Goal: Task Accomplishment & Management: Use online tool/utility

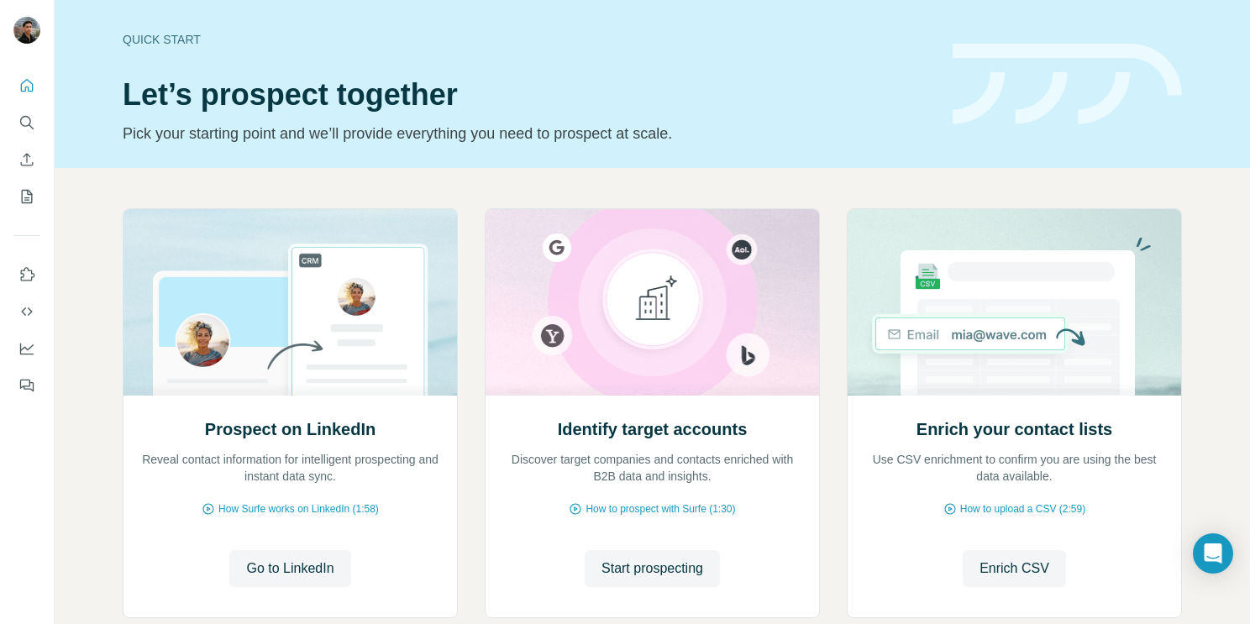
click at [1159, 297] on img at bounding box center [1014, 302] width 335 height 187
click at [921, 118] on div "Quick start Let’s prospect together Pick your starting point and we’ll provide …" at bounding box center [528, 84] width 810 height 123
click at [906, 139] on p "Pick your starting point and we’ll provide everything you need to prospect at s…" at bounding box center [528, 134] width 810 height 24
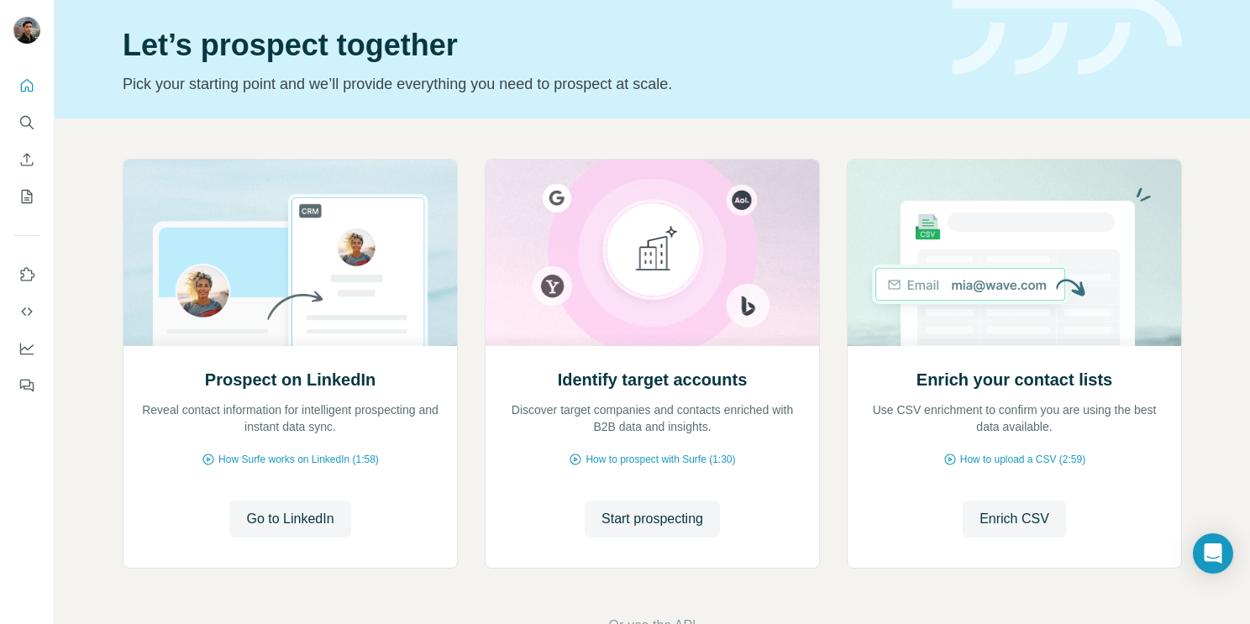
scroll to position [101, 0]
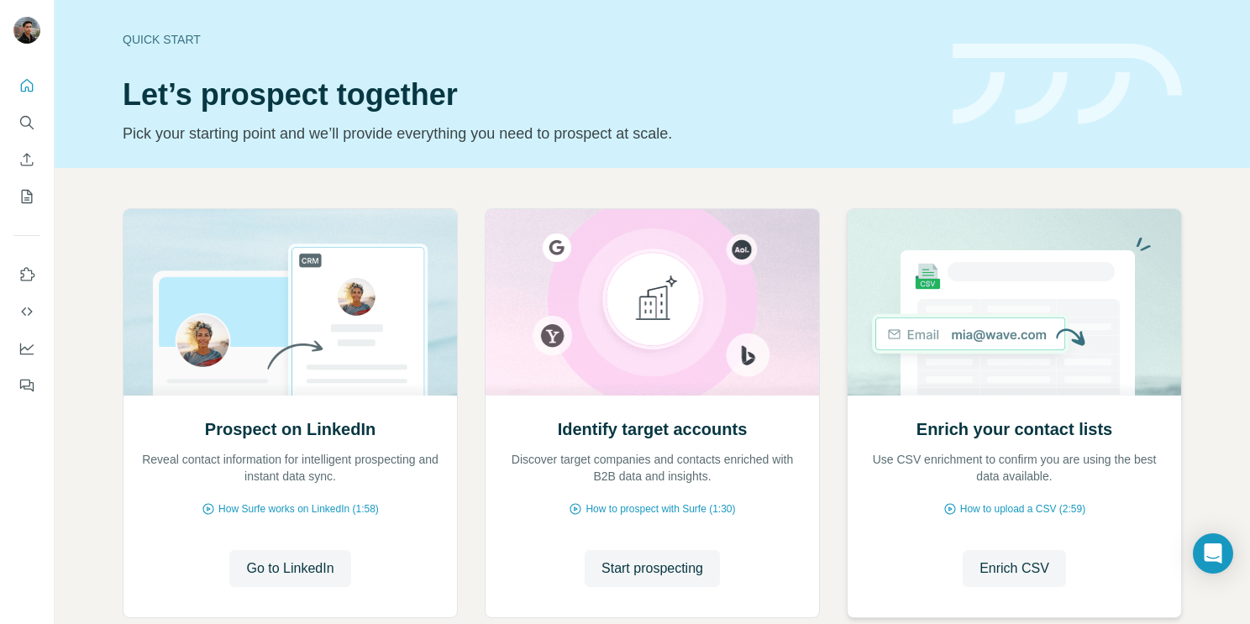
click at [956, 251] on img at bounding box center [1014, 302] width 335 height 187
click at [929, 170] on div "Prospect on LinkedIn Reveal contact information for intelligent prospecting and…" at bounding box center [652, 447] width 1195 height 558
click at [1237, 86] on div "Quick start Let’s prospect together Pick your starting point and we’ll provide …" at bounding box center [652, 84] width 1195 height 168
click at [14, 119] on button "Search" at bounding box center [26, 123] width 27 height 30
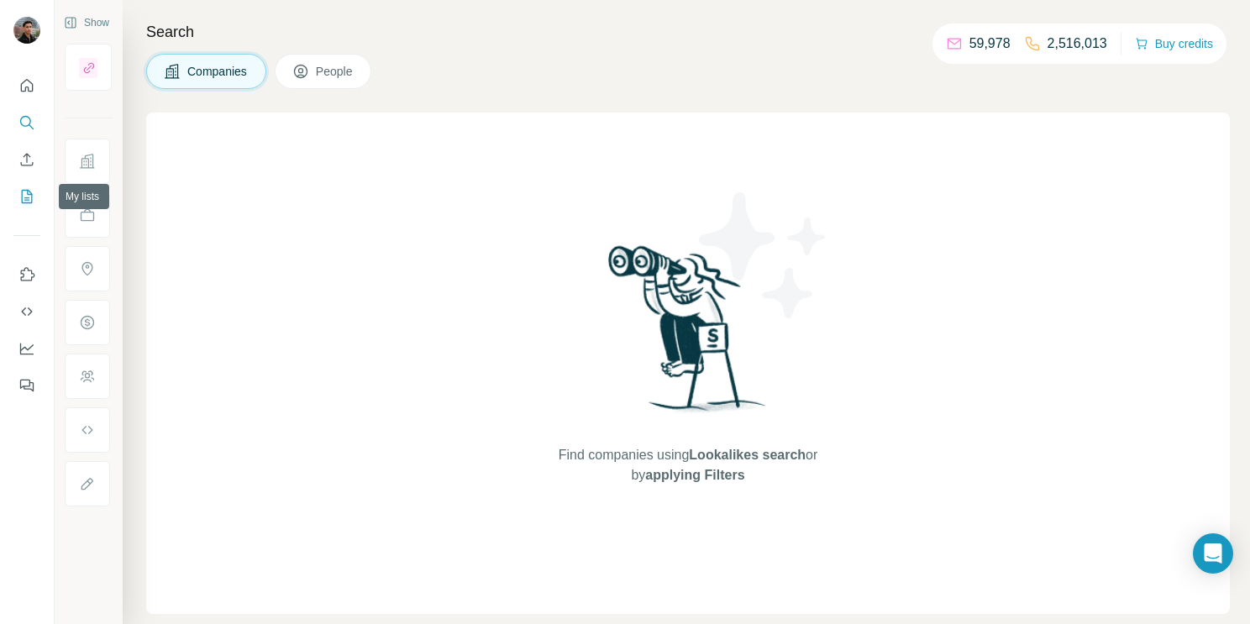
click at [29, 197] on icon "My lists" at bounding box center [26, 196] width 17 height 17
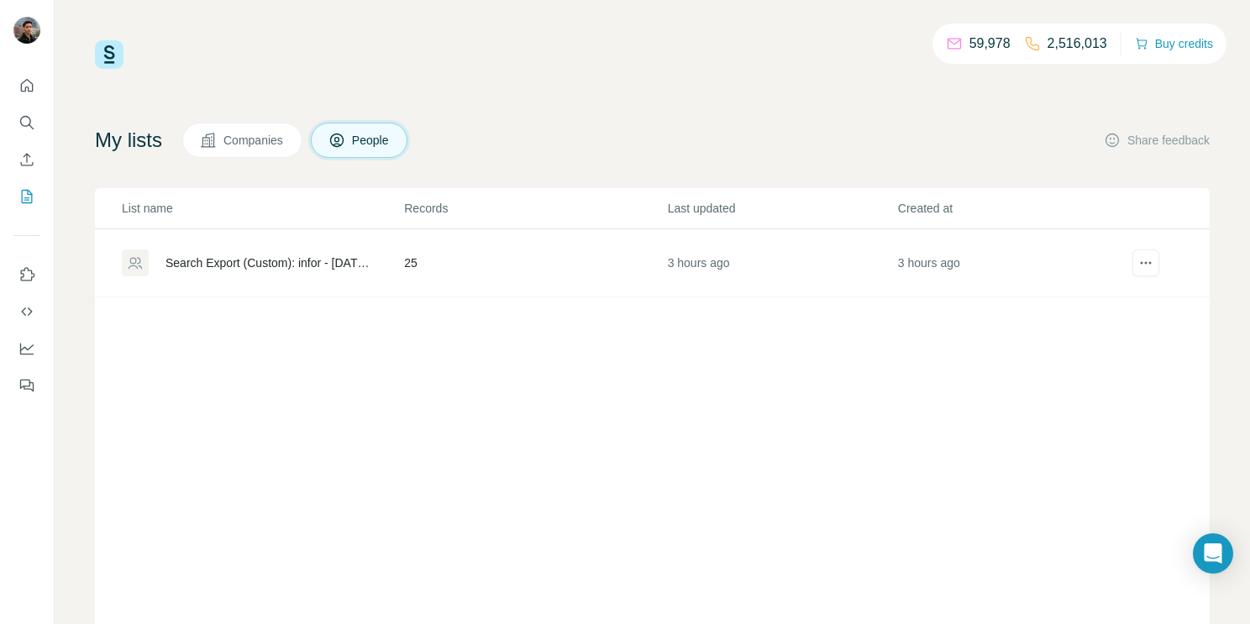
drag, startPoint x: 360, startPoint y: 269, endPoint x: 336, endPoint y: 255, distance: 28.2
click at [337, 255] on div "Search Export (Custom): infor - [DATE] 07:52" at bounding box center [271, 263] width 210 height 17
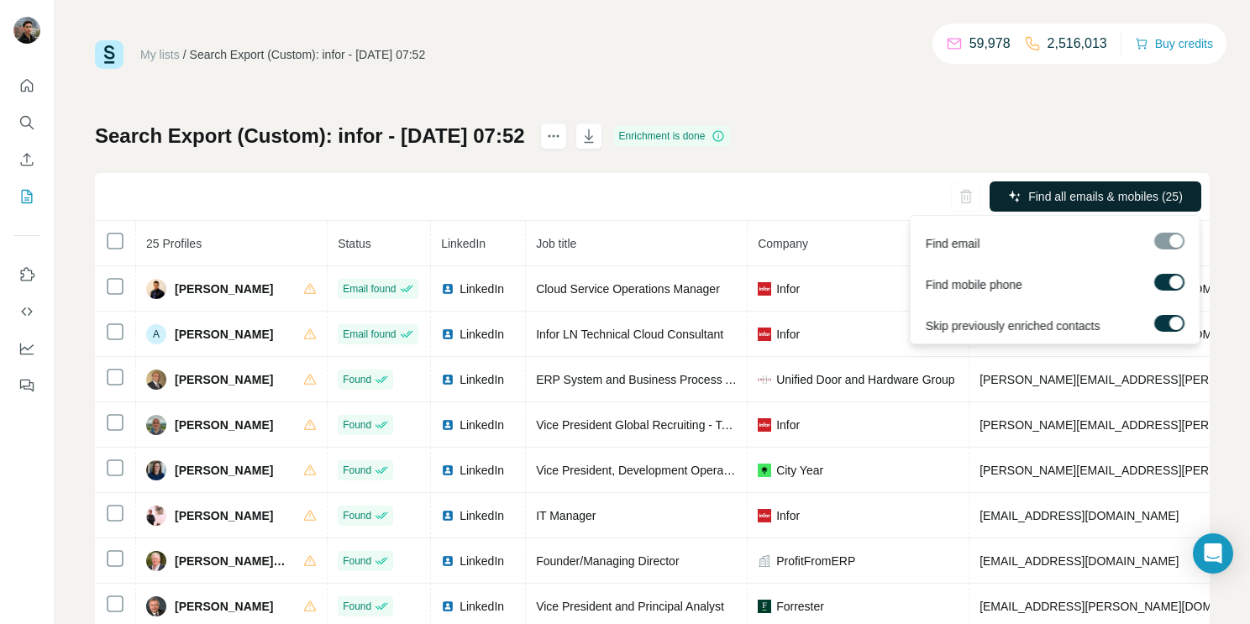
click at [1014, 199] on icon "button" at bounding box center [1014, 196] width 13 height 13
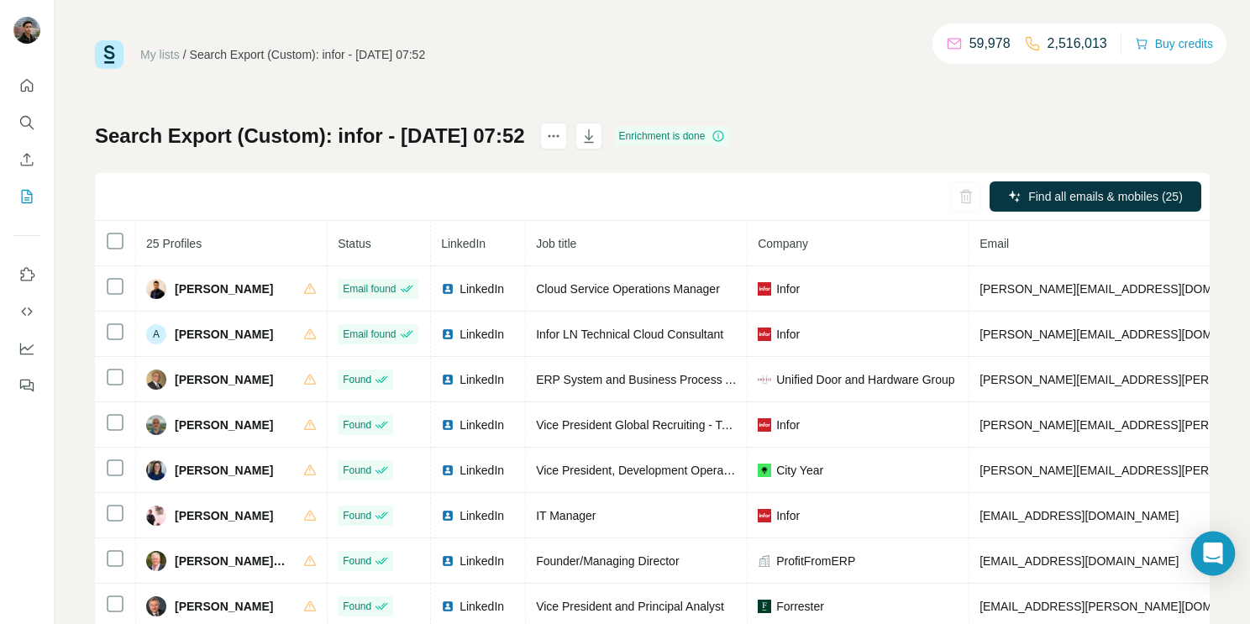
click at [1211, 544] on icon "Open Intercom Messenger" at bounding box center [1212, 554] width 19 height 22
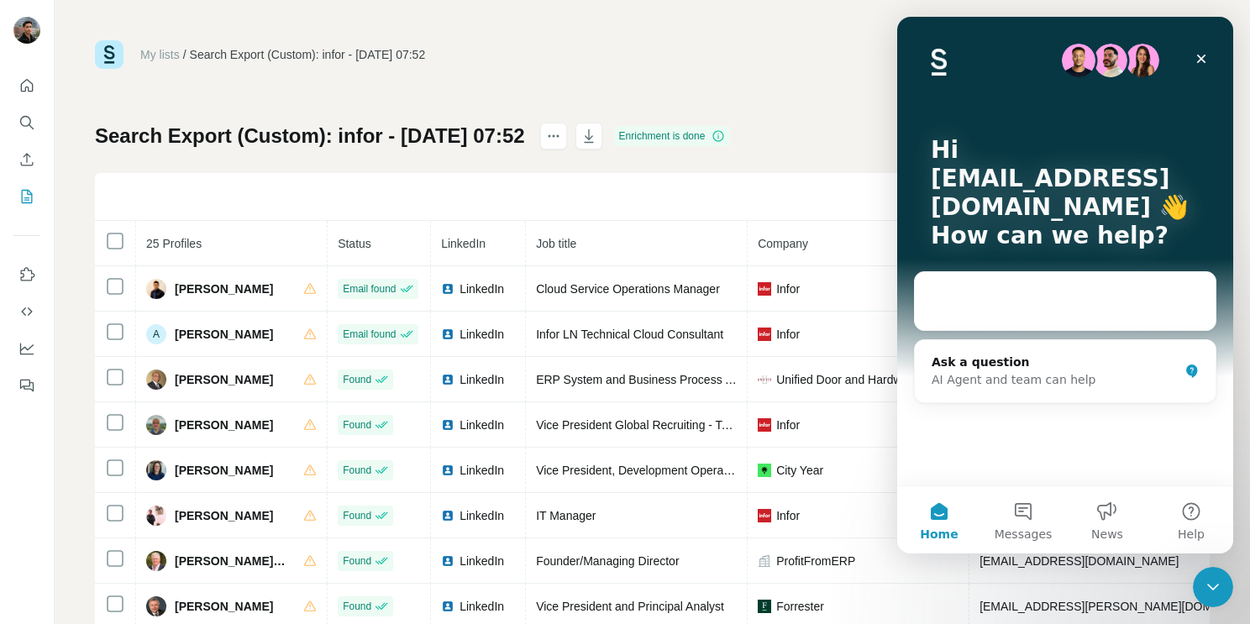
click at [787, 97] on div "My lists / Search Export (Custom): infor - 20/08/2025 07:52 59,978 2,516,013 Bu…" at bounding box center [652, 352] width 1115 height 624
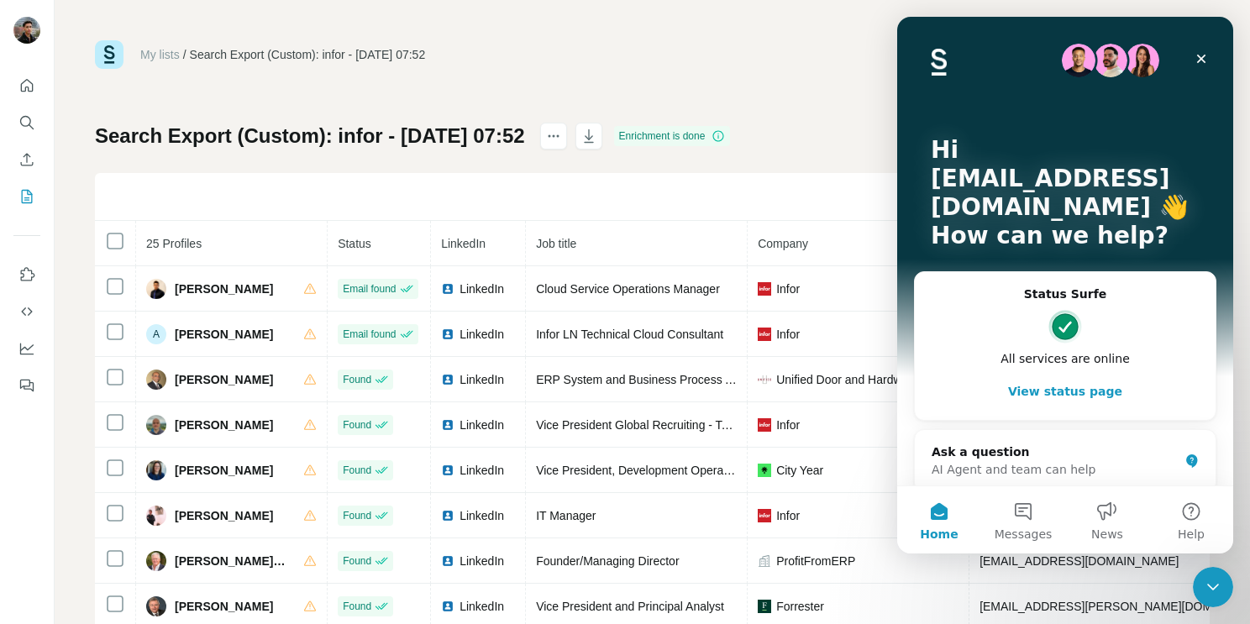
click at [708, 51] on div "My lists / Search Export (Custom): infor - 20/08/2025 07:52 59,978 2,516,013 Bu…" at bounding box center [652, 54] width 1115 height 29
click at [1224, 9] on div "My lists / Search Export (Custom): infor - 20/08/2025 07:52 59,978 2,516,013 Bu…" at bounding box center [652, 312] width 1195 height 624
click at [1201, 60] on icon "Close" at bounding box center [1201, 59] width 9 height 9
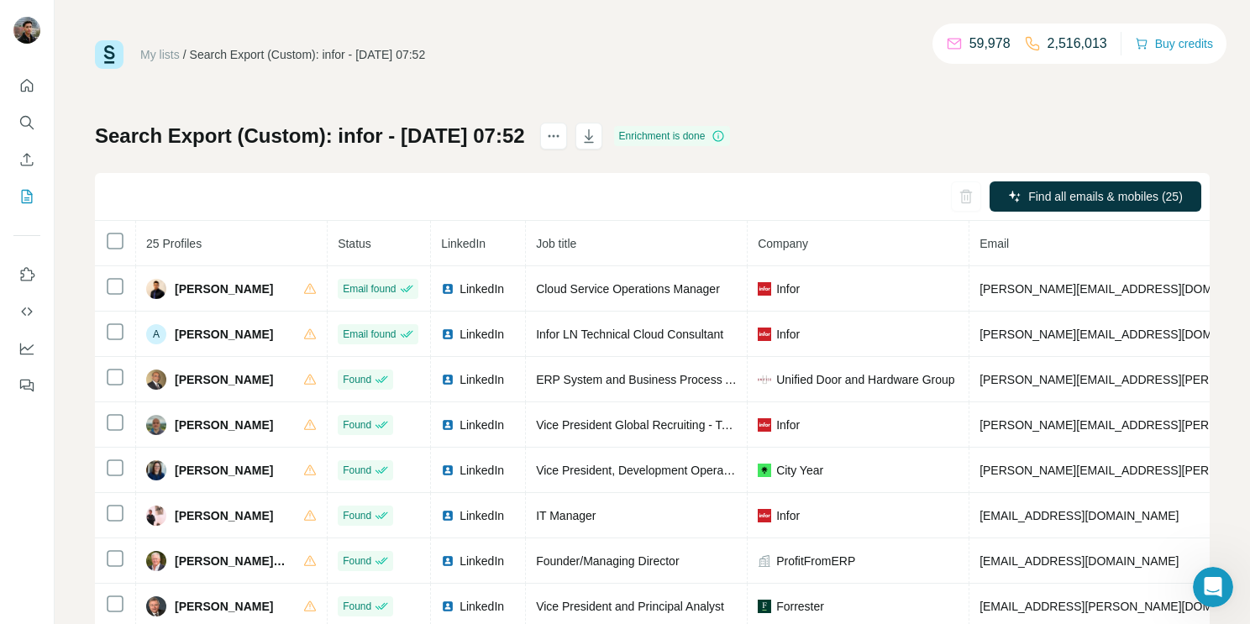
click at [990, 174] on div "Find all emails & mobiles (25)" at bounding box center [652, 197] width 1115 height 48
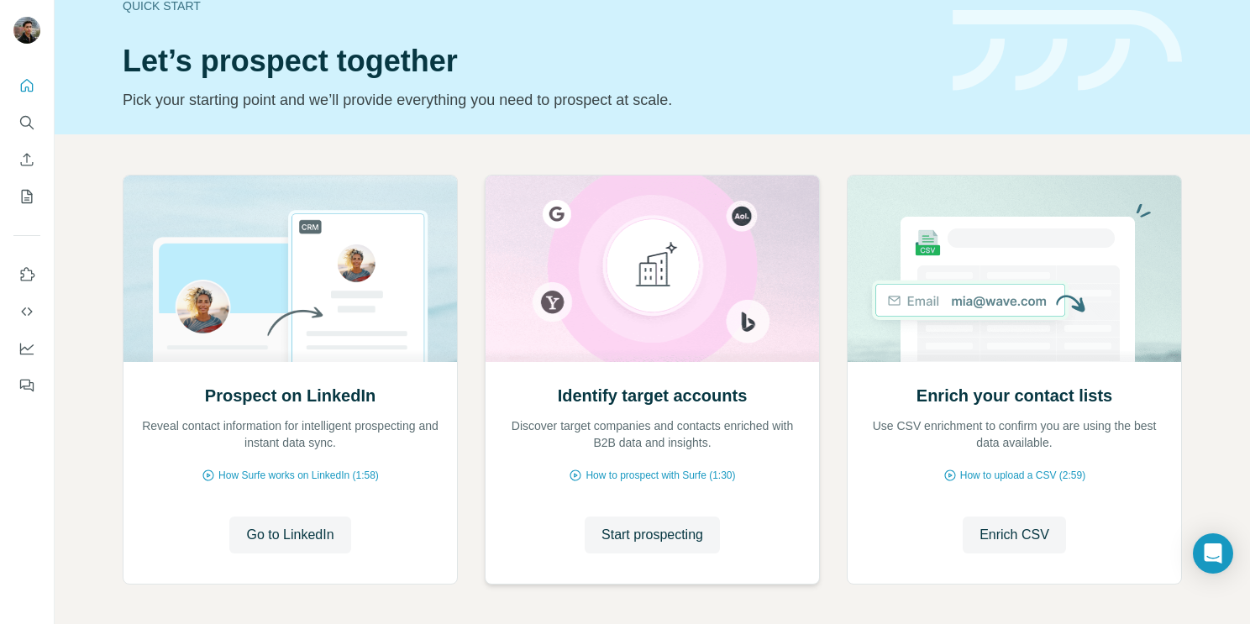
scroll to position [101, 0]
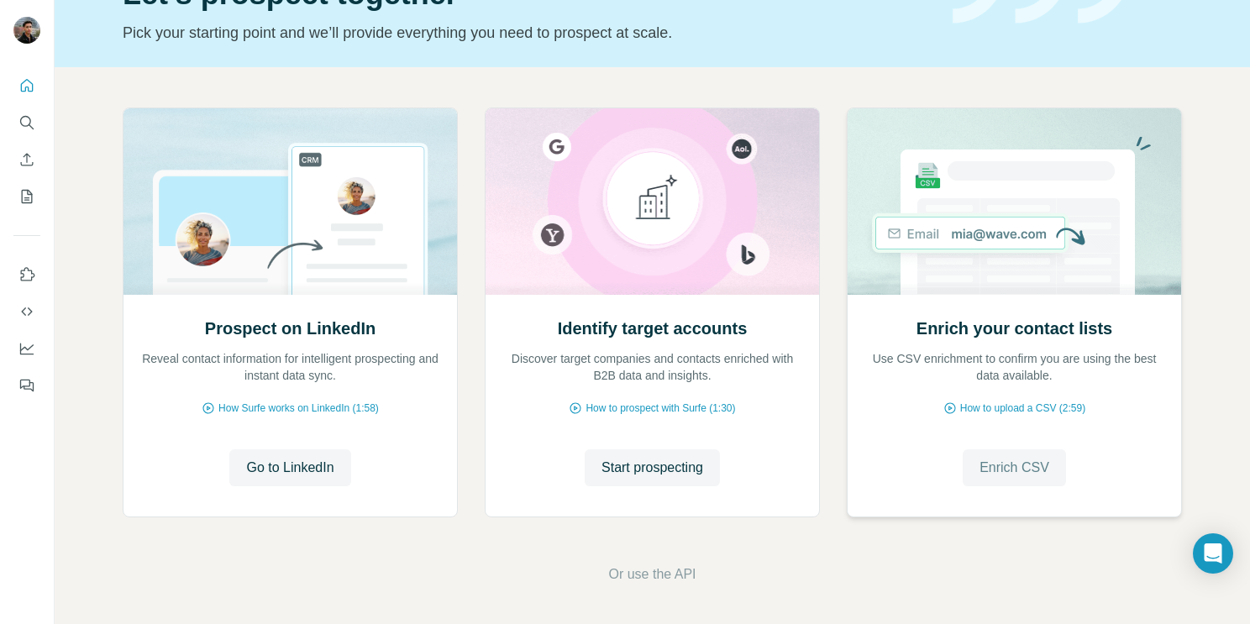
click at [1020, 476] on span "Enrich CSV" at bounding box center [1015, 468] width 70 height 20
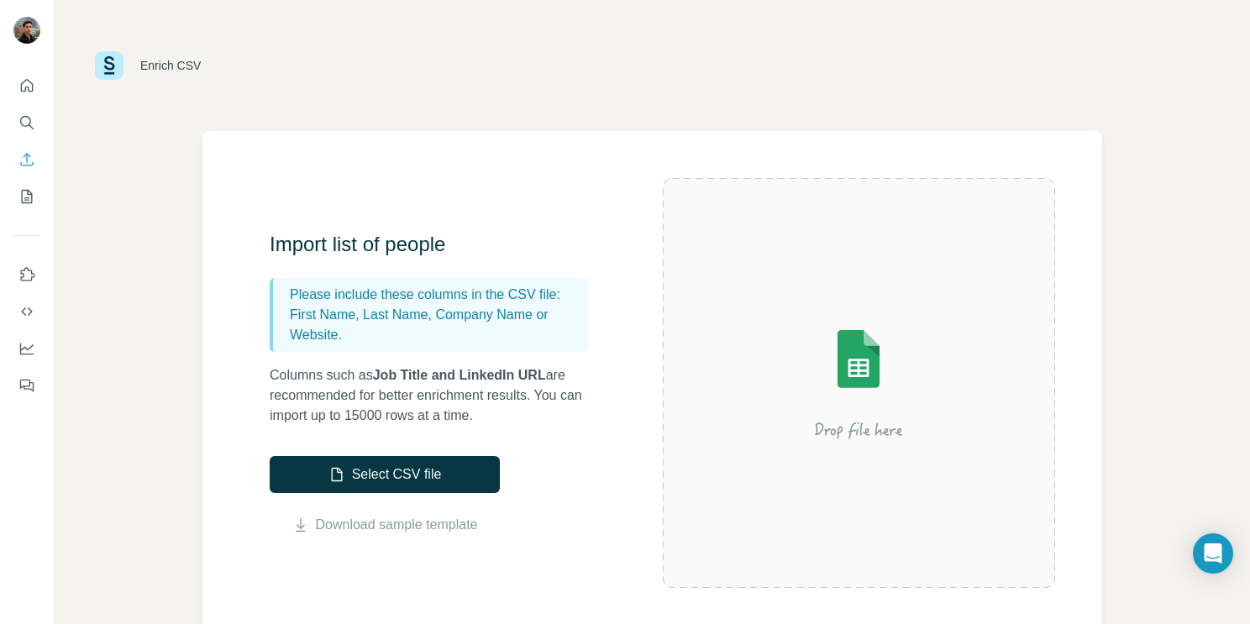
click at [797, 344] on img at bounding box center [858, 383] width 302 height 202
click at [28, 87] on icon "Quick start" at bounding box center [27, 85] width 13 height 13
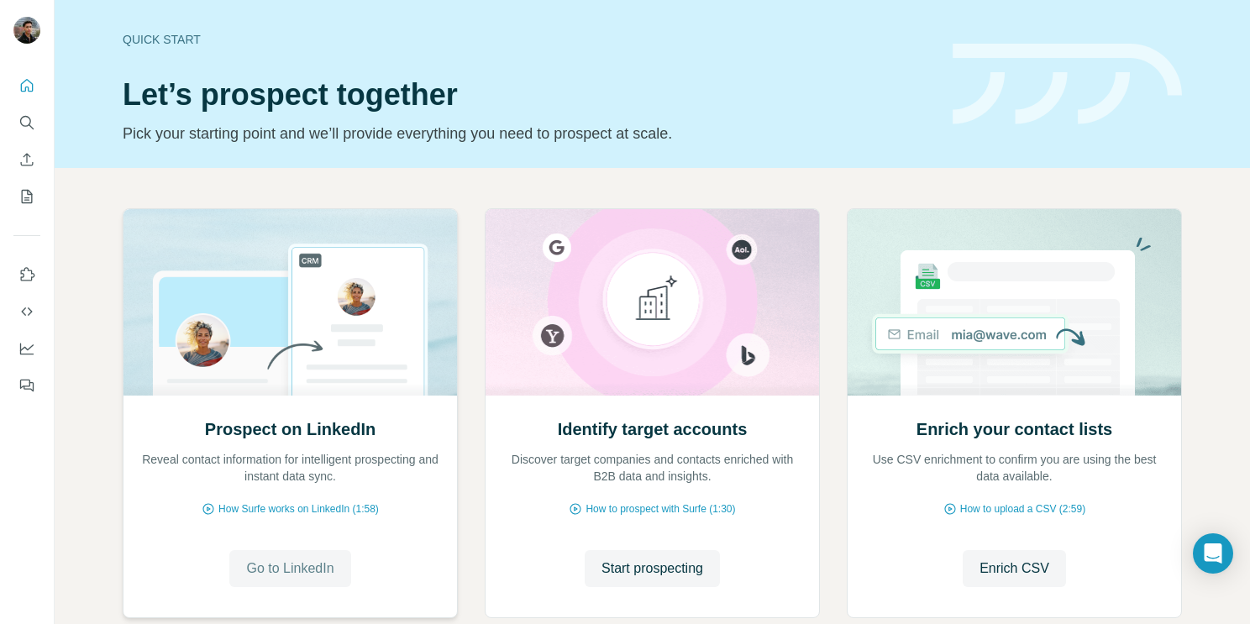
click at [255, 554] on button "Go to LinkedIn" at bounding box center [289, 568] width 121 height 37
click at [29, 168] on button "Enrich CSV" at bounding box center [26, 160] width 27 height 30
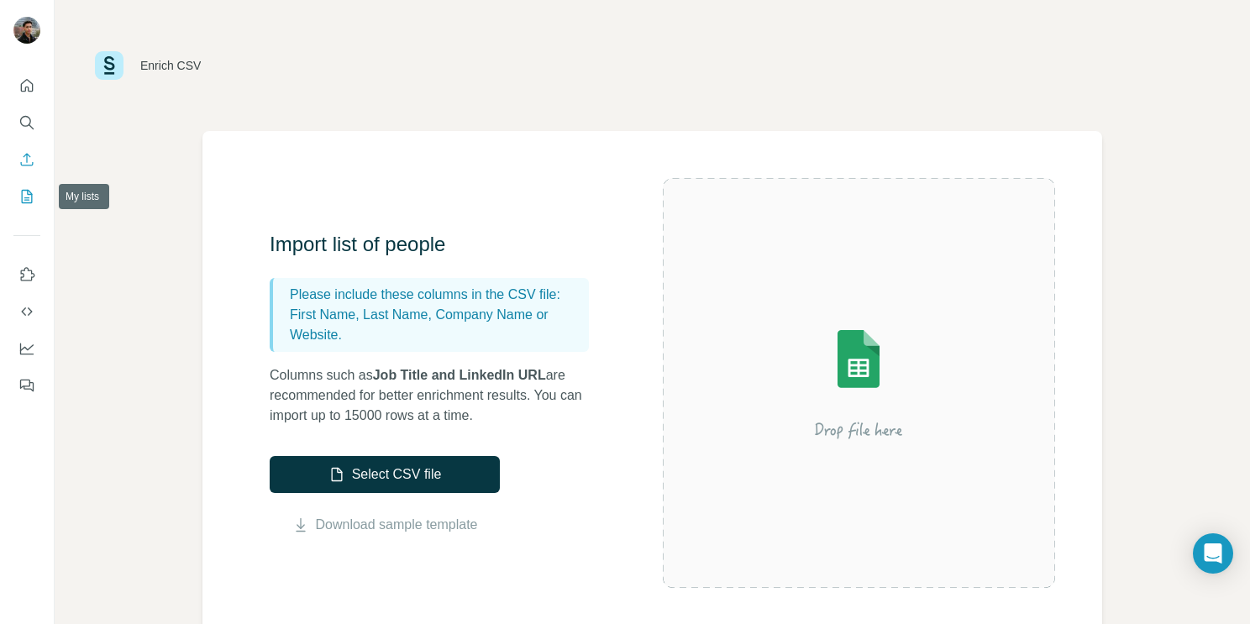
click at [25, 204] on icon "My lists" at bounding box center [26, 196] width 17 height 17
